Goal: Information Seeking & Learning: Learn about a topic

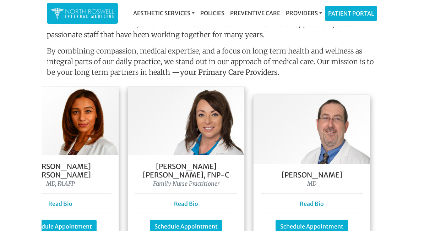
scroll to position [0, 298]
click at [316, 201] on link "Read Bio" at bounding box center [312, 204] width 24 height 7
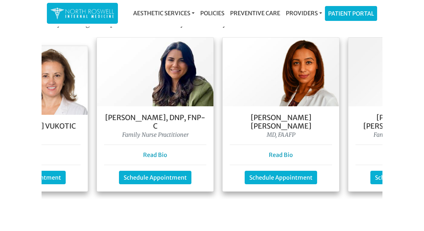
scroll to position [0, 78]
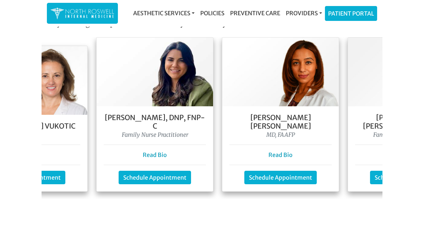
click at [256, 114] on h5 "[PERSON_NAME] [PERSON_NAME]" at bounding box center [280, 122] width 102 height 17
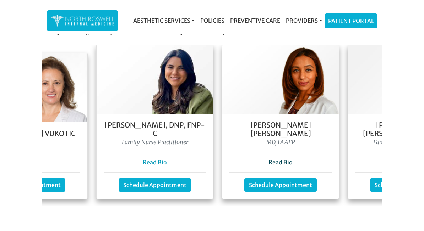
click at [278, 152] on link "Read Bio" at bounding box center [280, 155] width 24 height 7
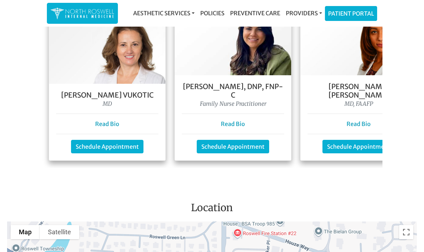
scroll to position [0, 0]
click at [106, 98] on div "Dr. Goga Vukotic MD Read Bio Schedule Appointment" at bounding box center [107, 122] width 116 height 77
click at [106, 120] on link "Read Bio" at bounding box center [107, 123] width 24 height 7
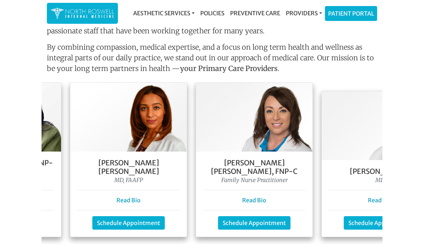
scroll to position [0, 213]
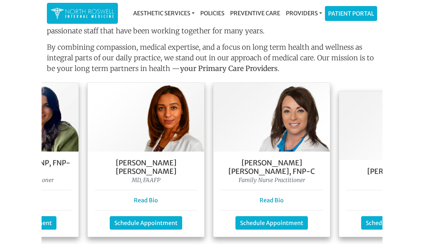
click at [161, 159] on h5 "[PERSON_NAME] [PERSON_NAME]" at bounding box center [146, 167] width 102 height 17
click at [147, 197] on link "Read Bio" at bounding box center [146, 200] width 24 height 7
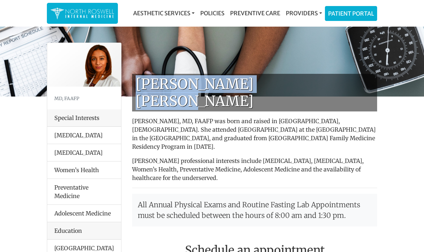
drag, startPoint x: 139, startPoint y: 81, endPoint x: 287, endPoint y: 75, distance: 147.5
click at [287, 75] on h1 "[PERSON_NAME] [PERSON_NAME]" at bounding box center [254, 93] width 245 height 38
copy h1 "[PERSON_NAME] [PERSON_NAME]"
click at [276, 84] on h1 "[PERSON_NAME] [PERSON_NAME]" at bounding box center [254, 93] width 245 height 38
